Goal: Information Seeking & Learning: Find specific fact

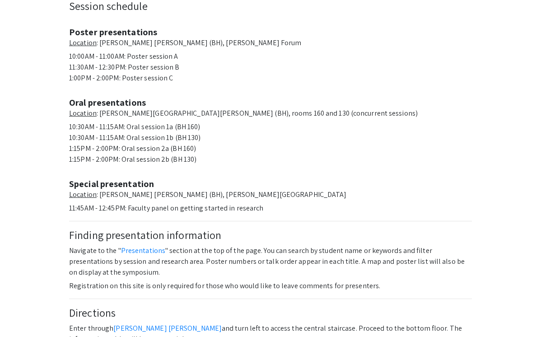
scroll to position [340, 0]
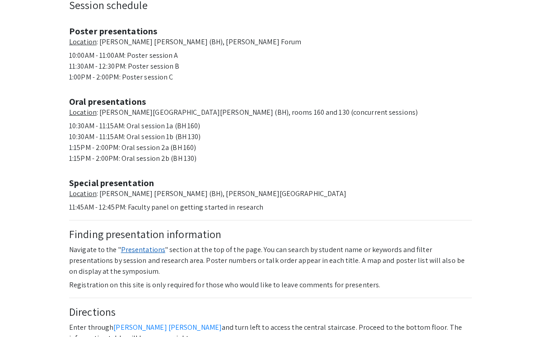
click at [128, 245] on link "Presentations" at bounding box center [143, 249] width 44 height 9
click at [151, 245] on link "Presentations" at bounding box center [143, 249] width 44 height 9
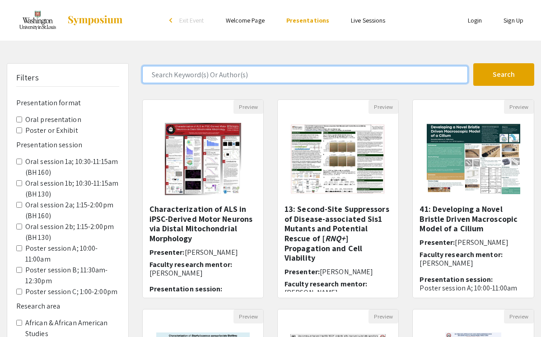
click at [241, 74] on input "Search Keyword(s) Or Author(s)" at bounding box center [305, 74] width 326 height 17
click at [474, 63] on button "Search" at bounding box center [504, 74] width 61 height 23
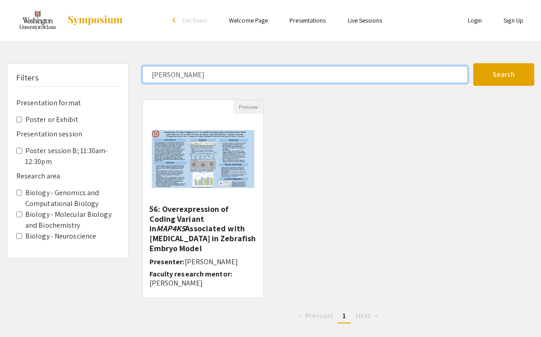
click at [189, 77] on input "[PERSON_NAME]" at bounding box center [305, 74] width 326 height 17
click at [474, 63] on button "Search" at bounding box center [504, 74] width 61 height 23
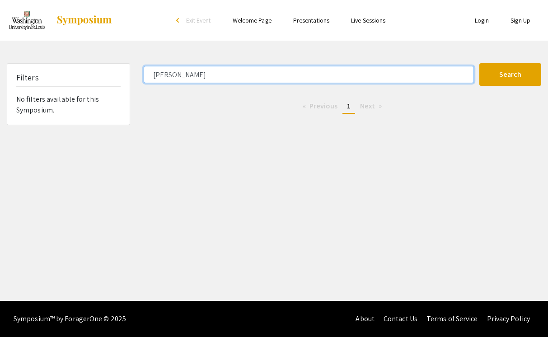
click at [214, 75] on input "[PERSON_NAME]" at bounding box center [309, 74] width 330 height 17
click at [480, 63] on button "Search" at bounding box center [511, 74] width 62 height 23
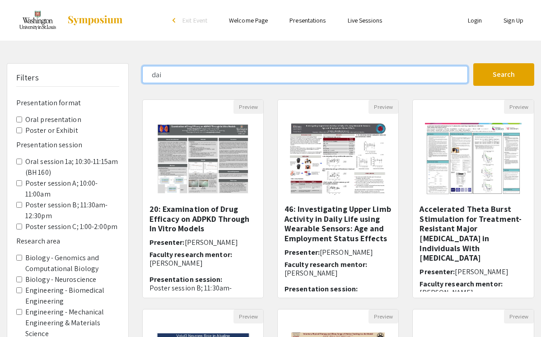
click at [229, 75] on input "dai" at bounding box center [305, 74] width 326 height 17
click at [474, 63] on button "Search" at bounding box center [504, 74] width 61 height 23
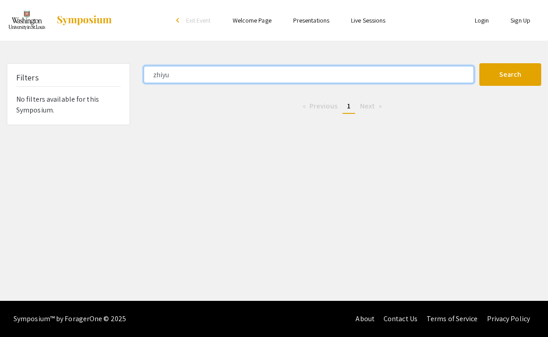
click at [240, 77] on input "zhiyu" at bounding box center [309, 74] width 330 height 17
type input "dai"
click at [480, 63] on button "Search" at bounding box center [511, 74] width 62 height 23
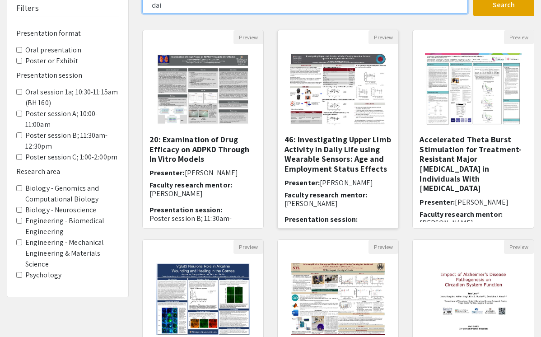
scroll to position [37, 0]
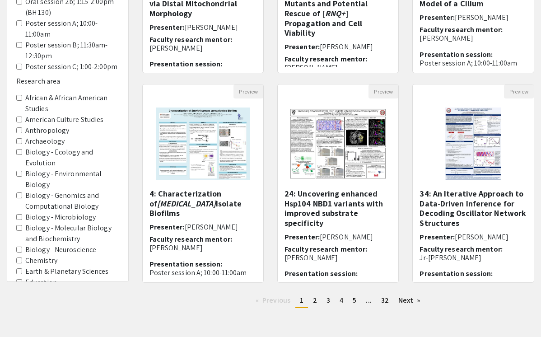
scroll to position [223, 0]
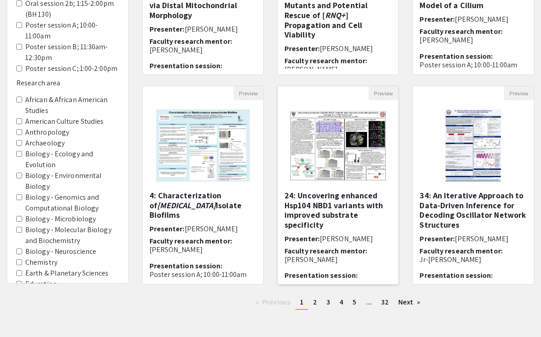
click at [345, 208] on h5 "24: Uncovering enhanced Hsp104 NBD1 variants with improved substrate specificity" at bounding box center [338, 210] width 107 height 39
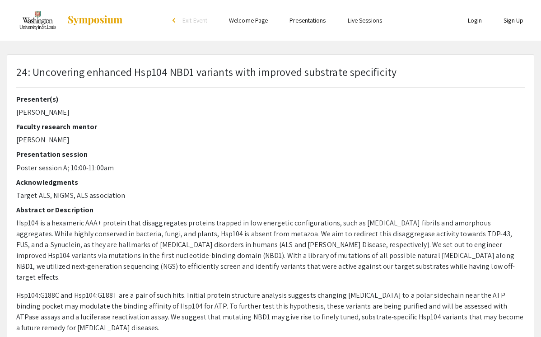
select select "custom"
type input "0"
select select "custom"
click at [169, 248] on p "Hsp104 is a hexameric AAA+ protein that disaggregates proteins trapped in low e…" at bounding box center [270, 250] width 509 height 65
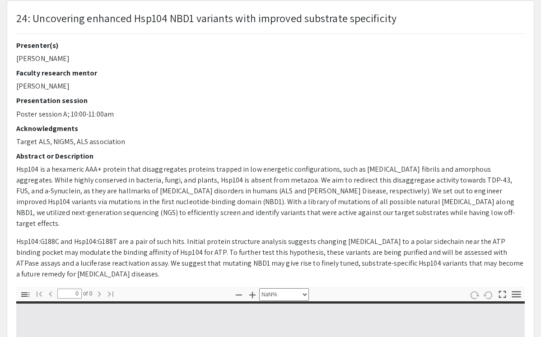
type input "1"
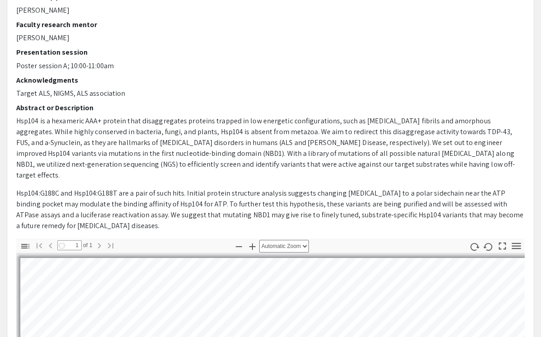
scroll to position [108, 0]
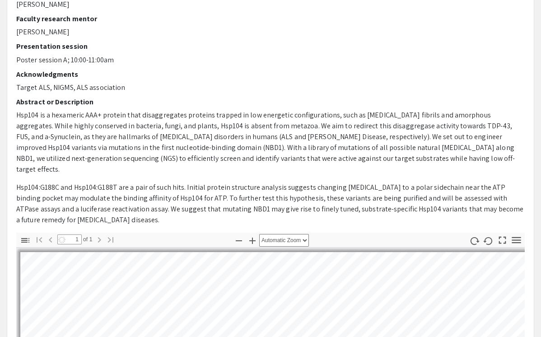
select select "auto"
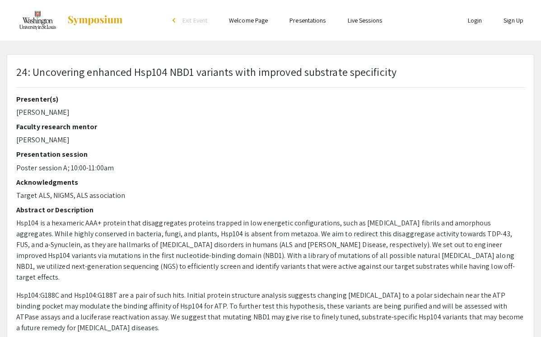
scroll to position [52, 0]
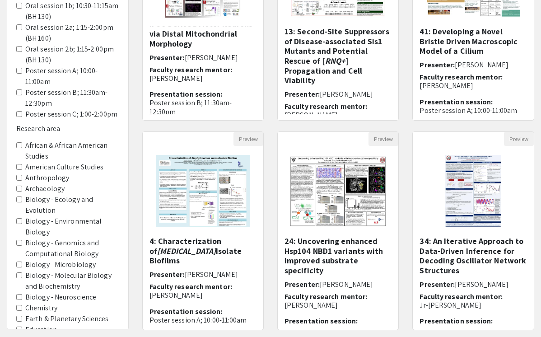
scroll to position [211, 0]
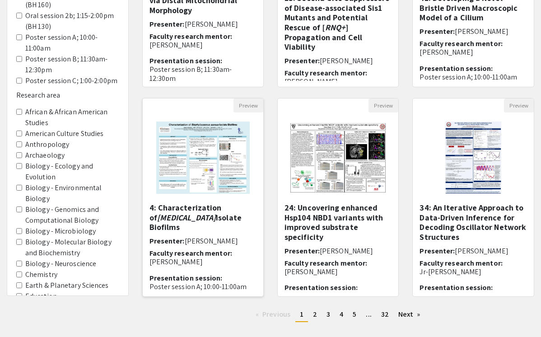
click at [216, 220] on em "Staphylococcus aureus" at bounding box center [186, 217] width 59 height 10
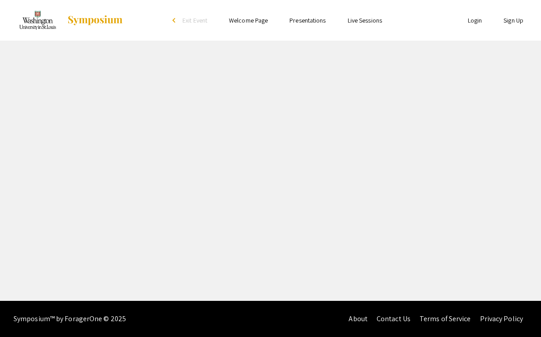
select select "custom"
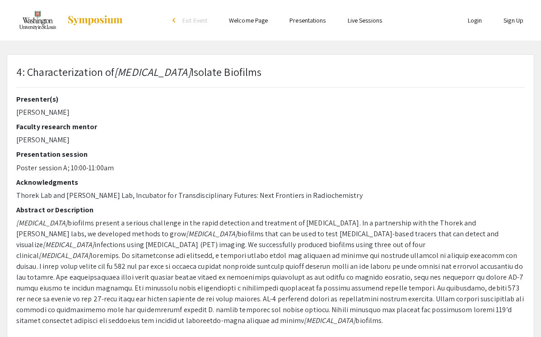
type input "0"
select select "custom"
type input "1"
select select "auto"
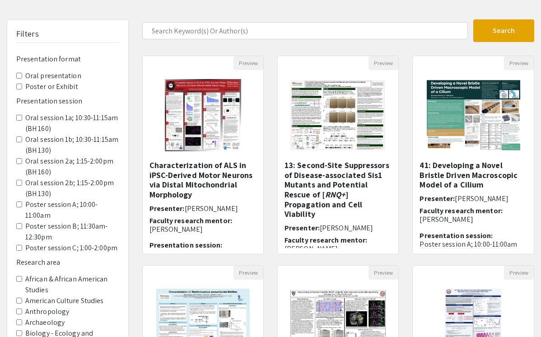
scroll to position [54, 0]
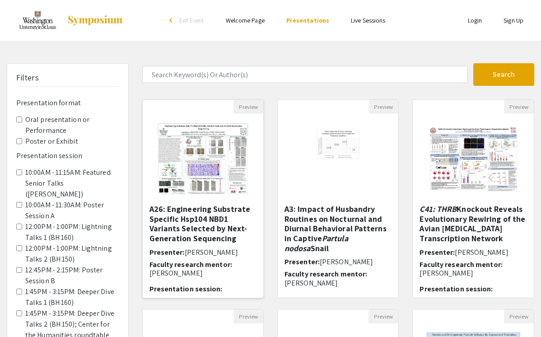
scroll to position [18, 0]
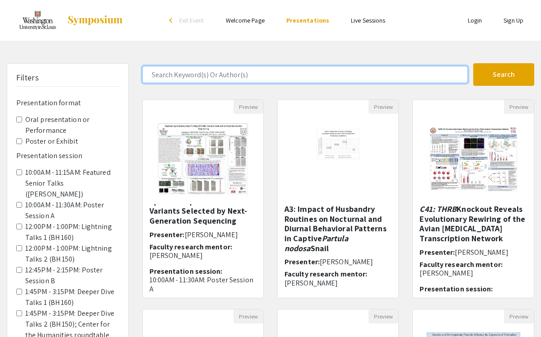
click at [262, 72] on input "Search Keyword(s) Or Author(s)" at bounding box center [305, 74] width 326 height 17
click at [474, 63] on button "Search" at bounding box center [504, 74] width 61 height 23
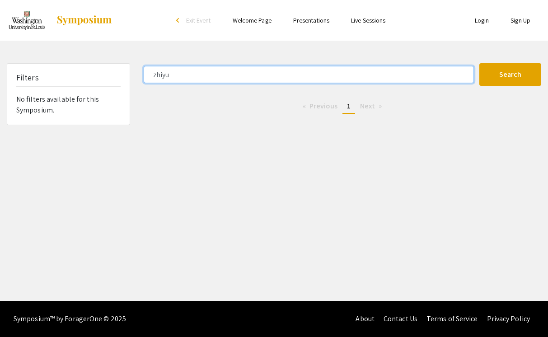
click at [278, 75] on input "zhiyu" at bounding box center [309, 74] width 330 height 17
click at [480, 63] on button "Search" at bounding box center [511, 74] width 62 height 23
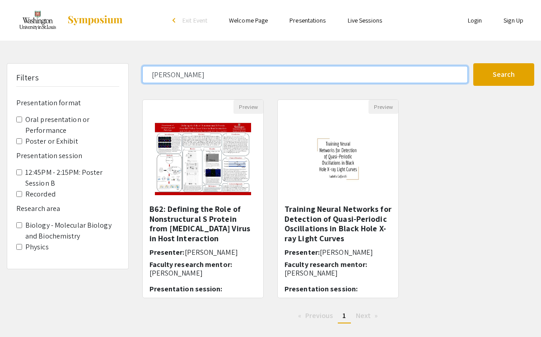
click at [248, 76] on input "[PERSON_NAME]" at bounding box center [305, 74] width 326 height 17
click at [474, 63] on button "Search" at bounding box center [504, 74] width 61 height 23
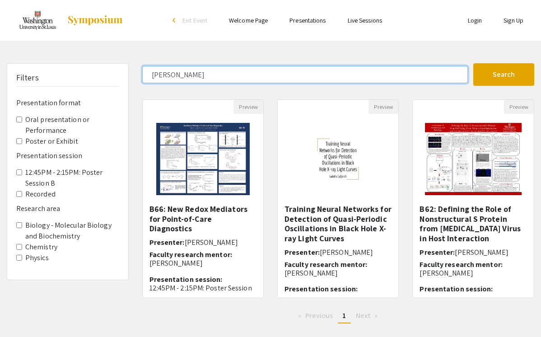
scroll to position [14, 0]
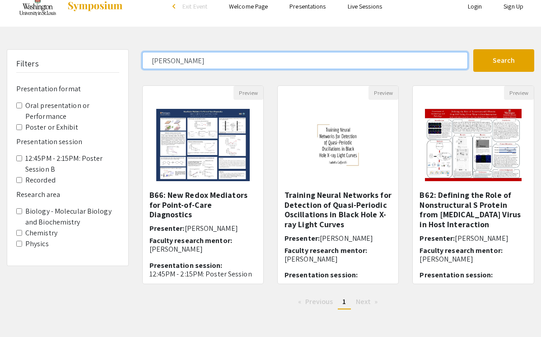
click at [474, 49] on button "Search" at bounding box center [504, 60] width 61 height 23
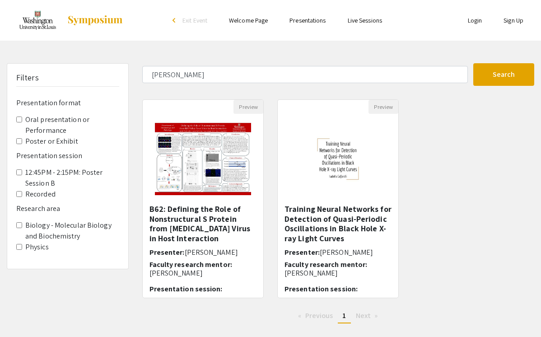
click at [253, 63] on div "Skip navigation arrow_back_ios Exit Event Welcome Page Presentations Live Sessi…" at bounding box center [270, 176] width 541 height 353
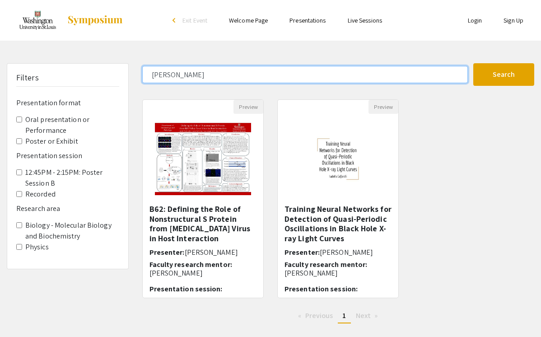
click at [248, 70] on input "[PERSON_NAME]" at bounding box center [305, 74] width 326 height 17
type input "gerar"
click at [474, 63] on button "Search" at bounding box center [504, 74] width 61 height 23
